Goal: Book appointment/travel/reservation

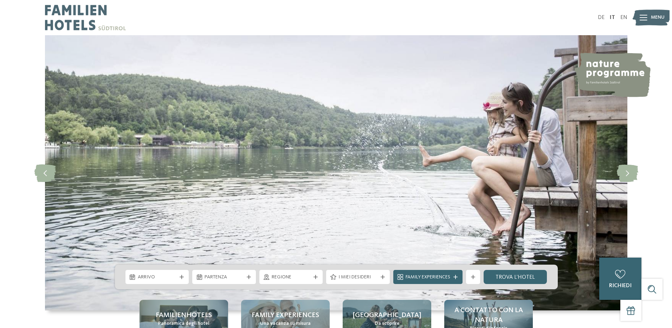
scroll to position [105, 0]
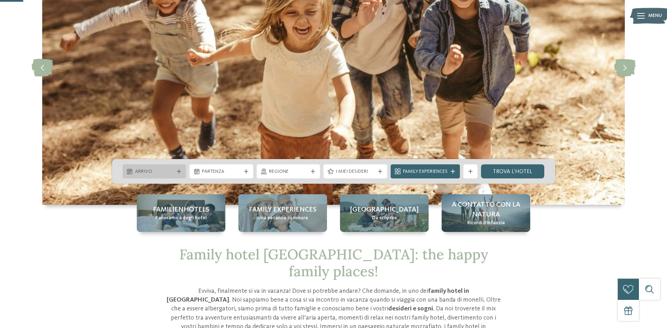
click at [179, 173] on icon at bounding box center [179, 171] width 4 height 4
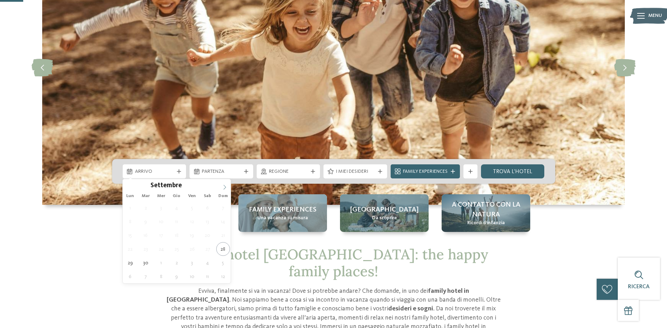
click at [225, 185] on icon at bounding box center [224, 186] width 5 height 5
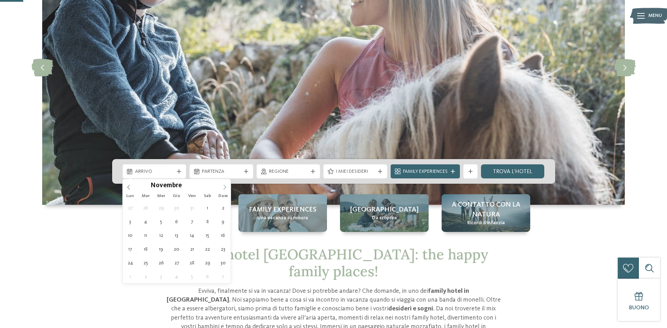
click at [225, 185] on icon at bounding box center [224, 186] width 5 height 5
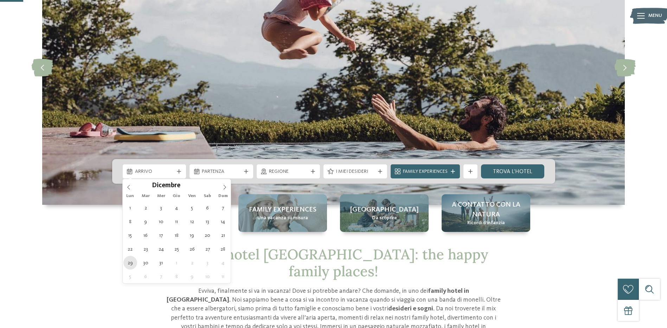
type div "[DATE]"
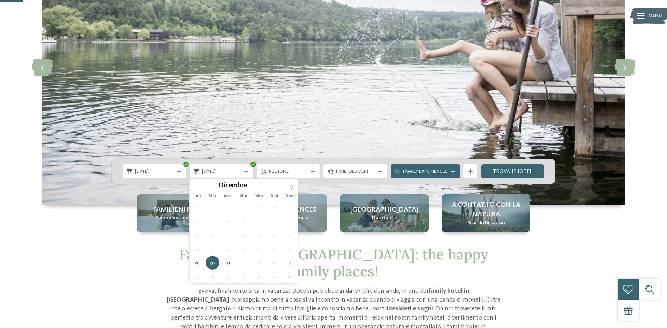
type input "****"
click at [290, 187] on icon at bounding box center [291, 186] width 5 height 5
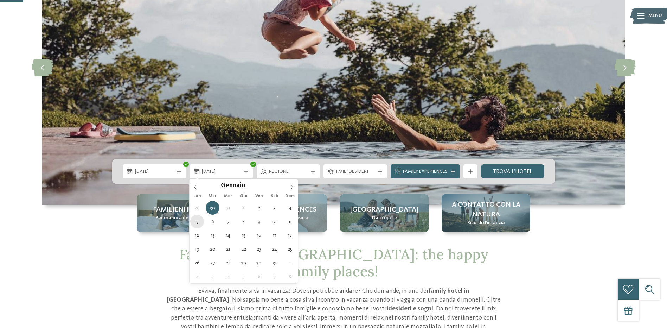
type div "[DATE]"
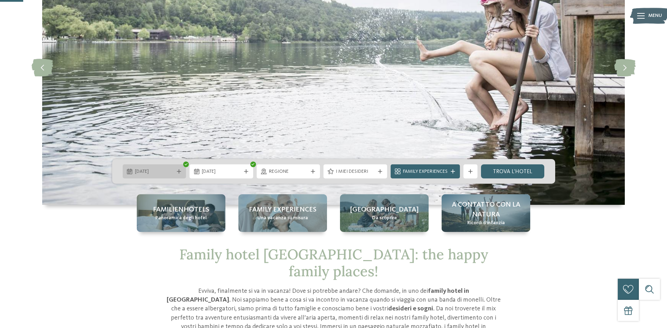
click at [162, 170] on span "[DATE]" at bounding box center [154, 171] width 39 height 7
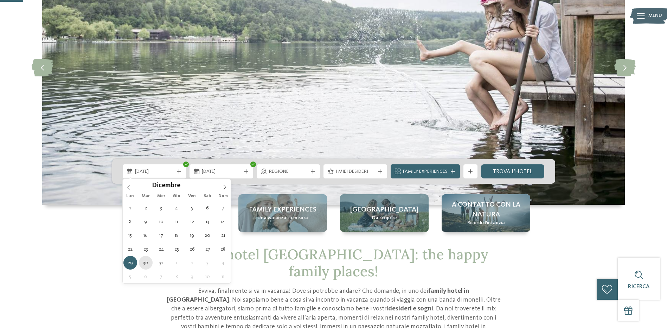
type div "[DATE]"
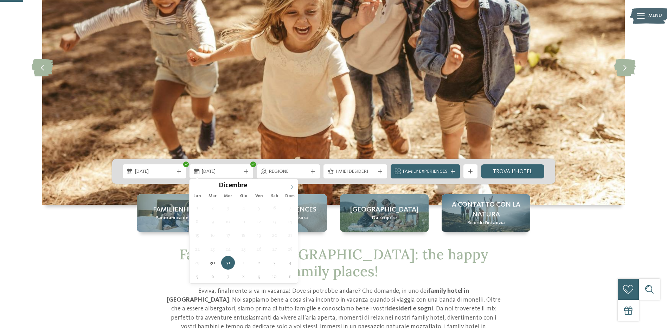
type input "****"
click at [290, 188] on icon at bounding box center [291, 186] width 5 height 5
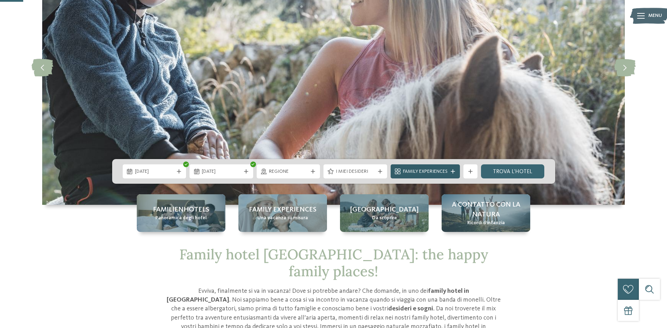
click at [453, 172] on icon at bounding box center [453, 171] width 4 height 4
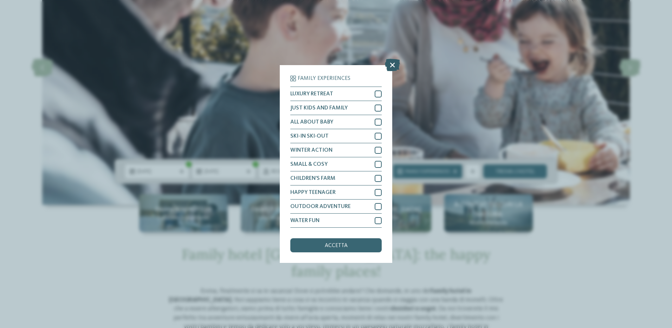
click at [390, 67] on icon at bounding box center [392, 65] width 15 height 12
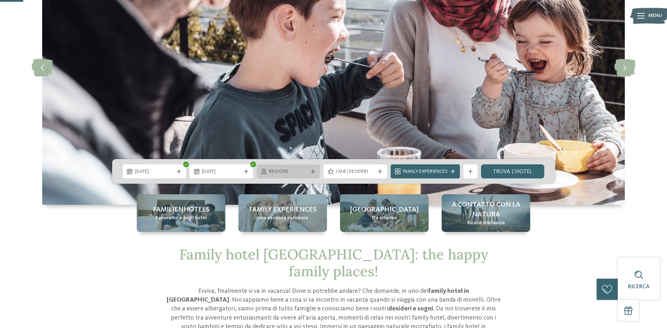
click at [309, 173] on div at bounding box center [312, 171] width 7 height 4
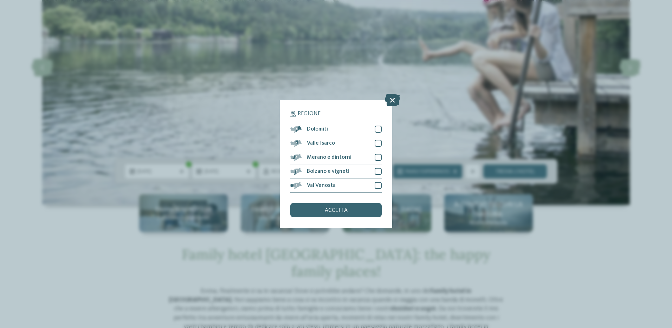
click at [393, 98] on icon at bounding box center [392, 100] width 15 height 12
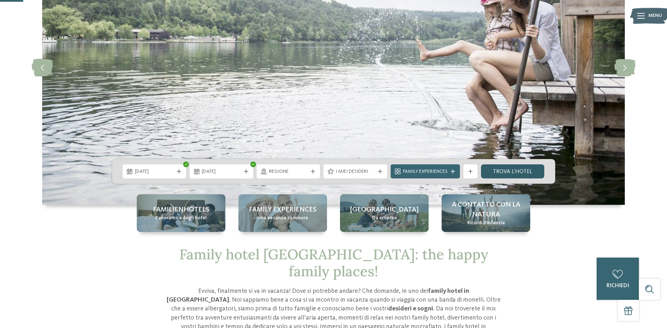
click at [516, 171] on link "trova l’hotel" at bounding box center [513, 171] width 64 height 14
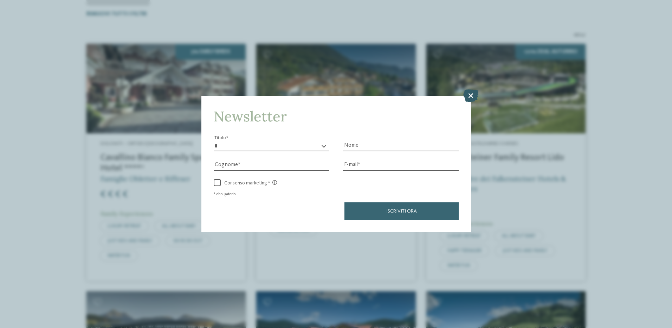
click at [469, 92] on icon at bounding box center [470, 95] width 15 height 12
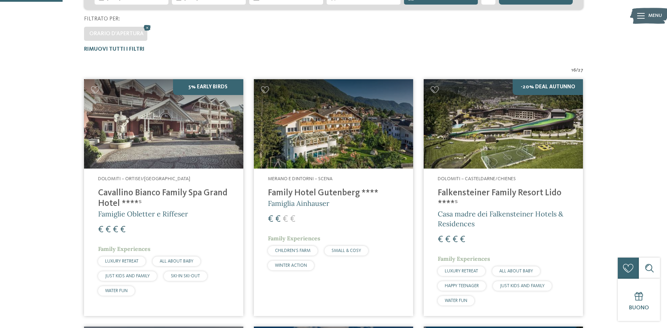
scroll to position [160, 0]
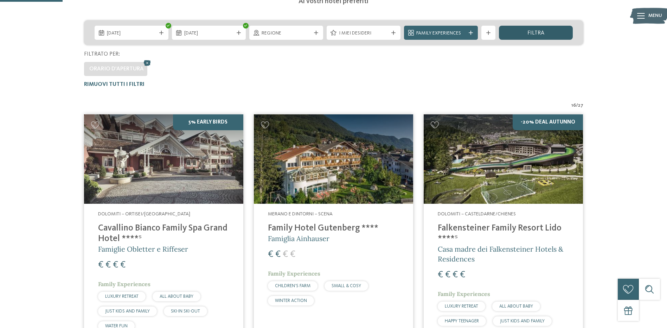
click at [521, 32] on div "filtra" at bounding box center [536, 33] width 74 height 14
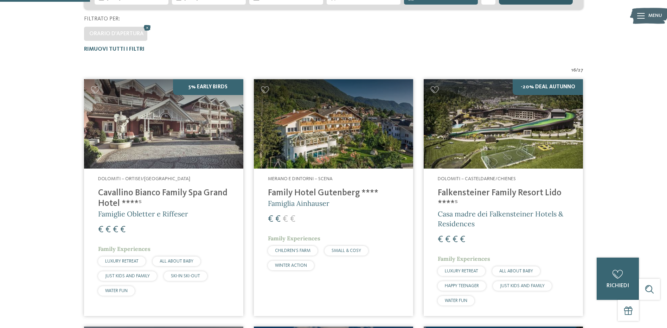
scroll to position [125, 0]
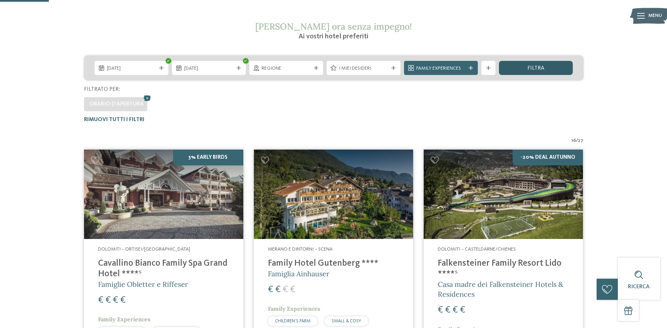
click at [513, 73] on div "filtra" at bounding box center [536, 68] width 74 height 14
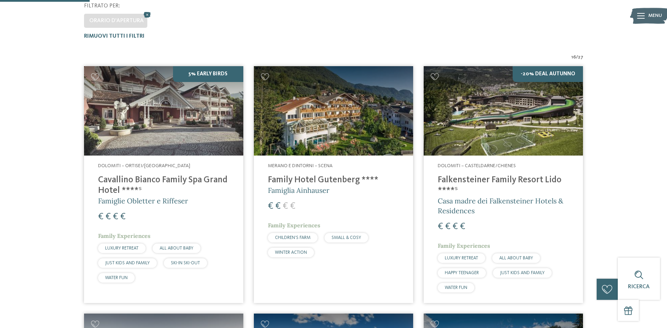
scroll to position [231, 0]
